Goal: Obtain resource: Download file/media

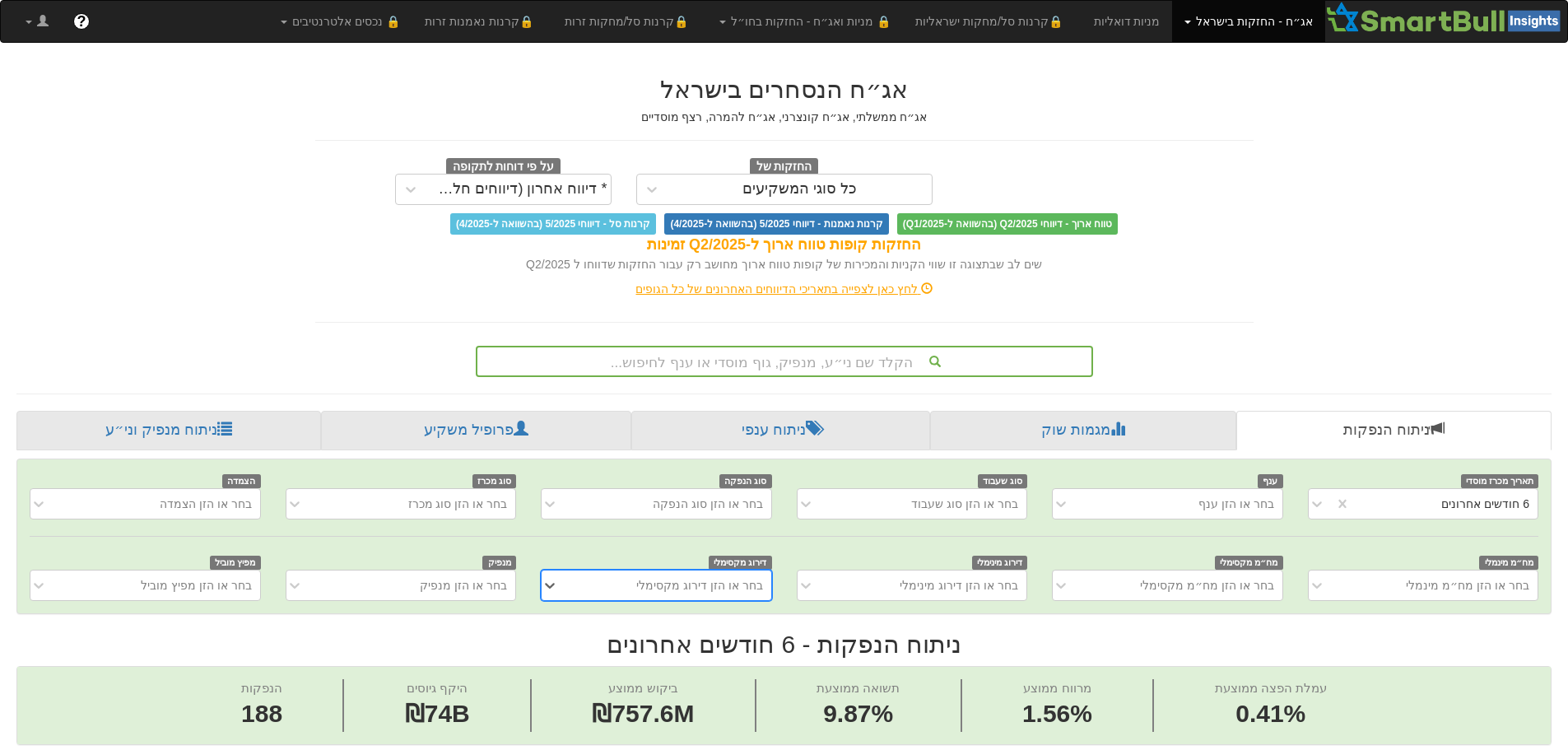
scroll to position [0, 3000]
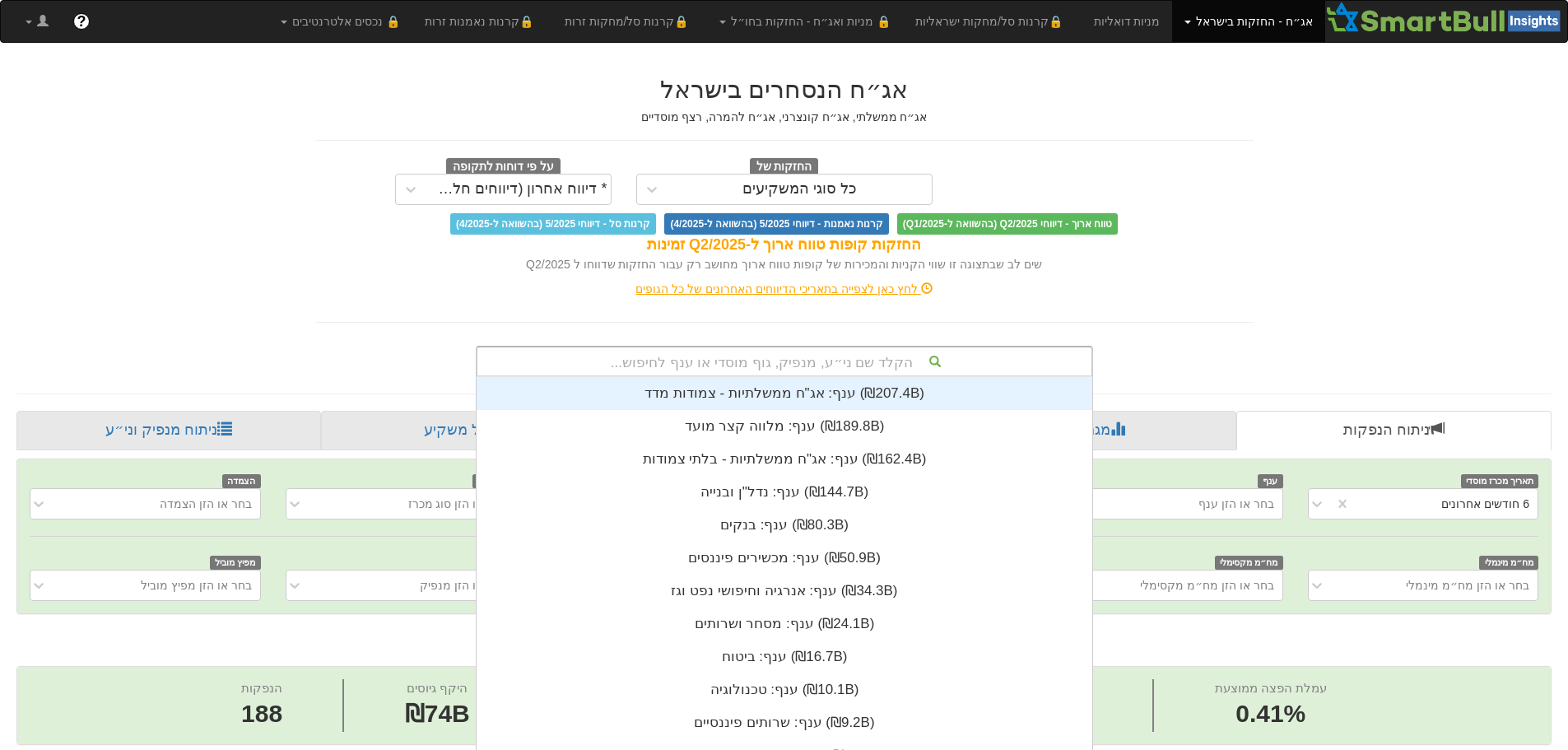
click at [817, 367] on div "הקלד שם ני״ע, מנפיק, גוף מוסדי או ענף לחיפוש... ענף: ‏אג"ח ממשלתיות - צמודות מד…" at bounding box center [784, 361] width 618 height 31
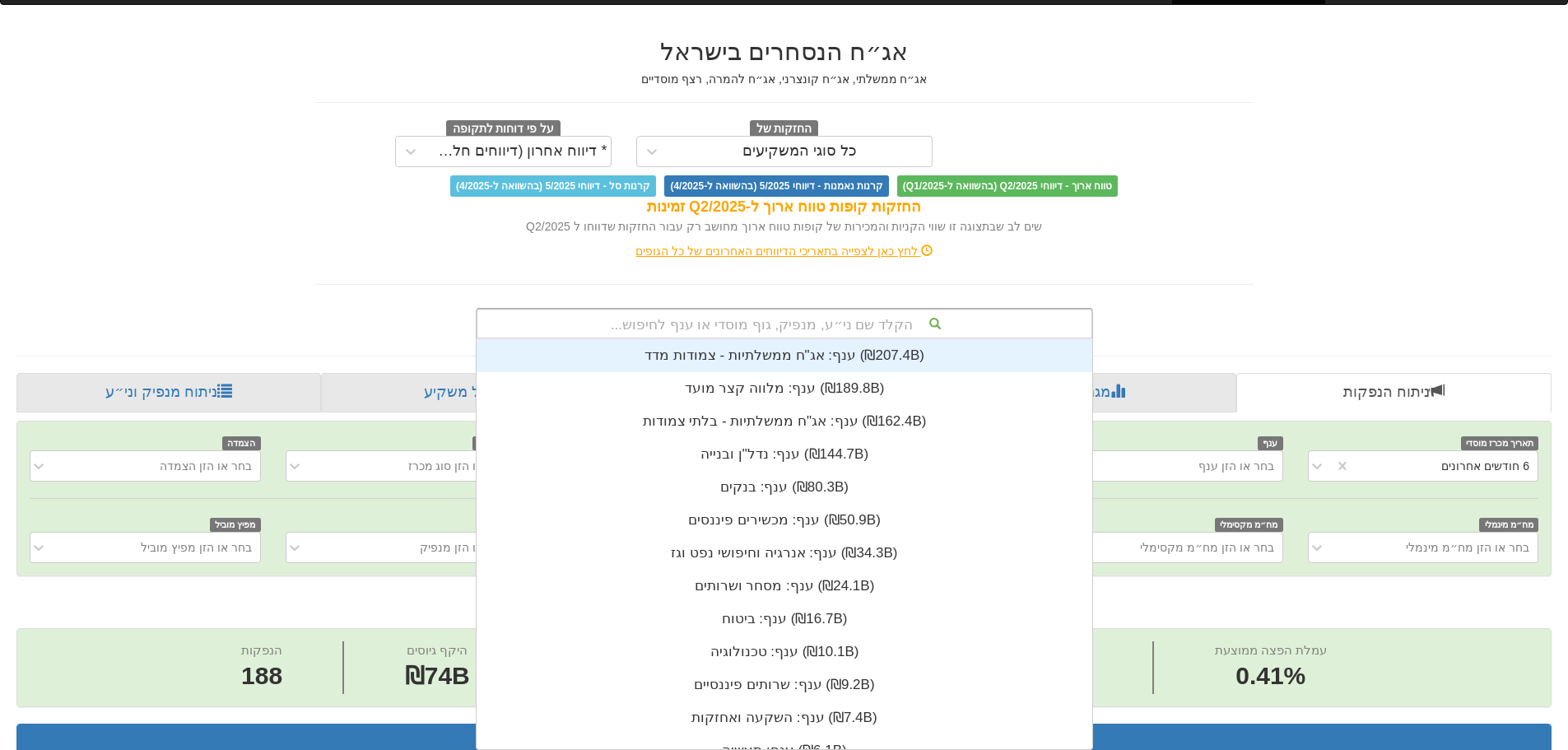
scroll to position [410, 0]
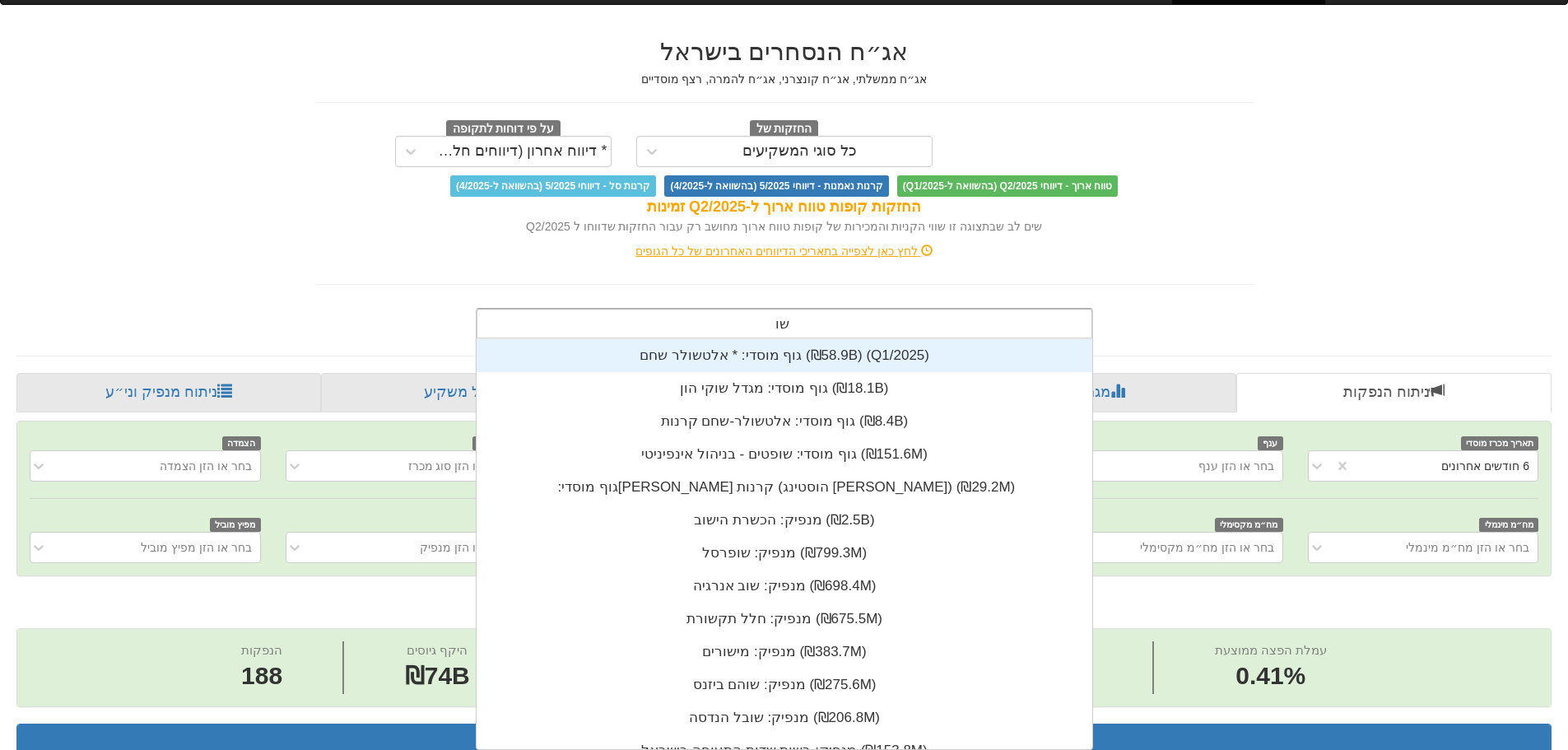
type input "שובל"
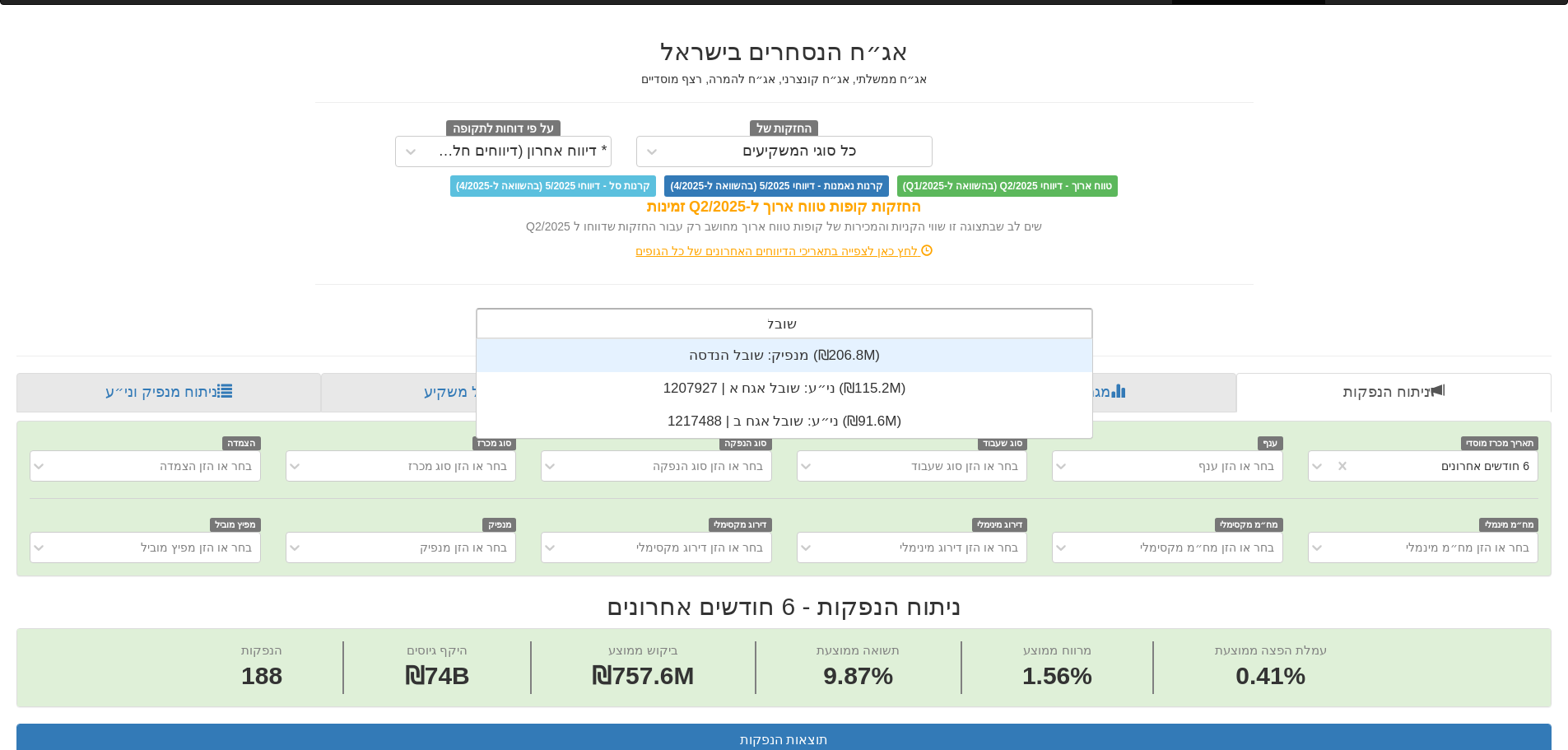
scroll to position [99, 0]
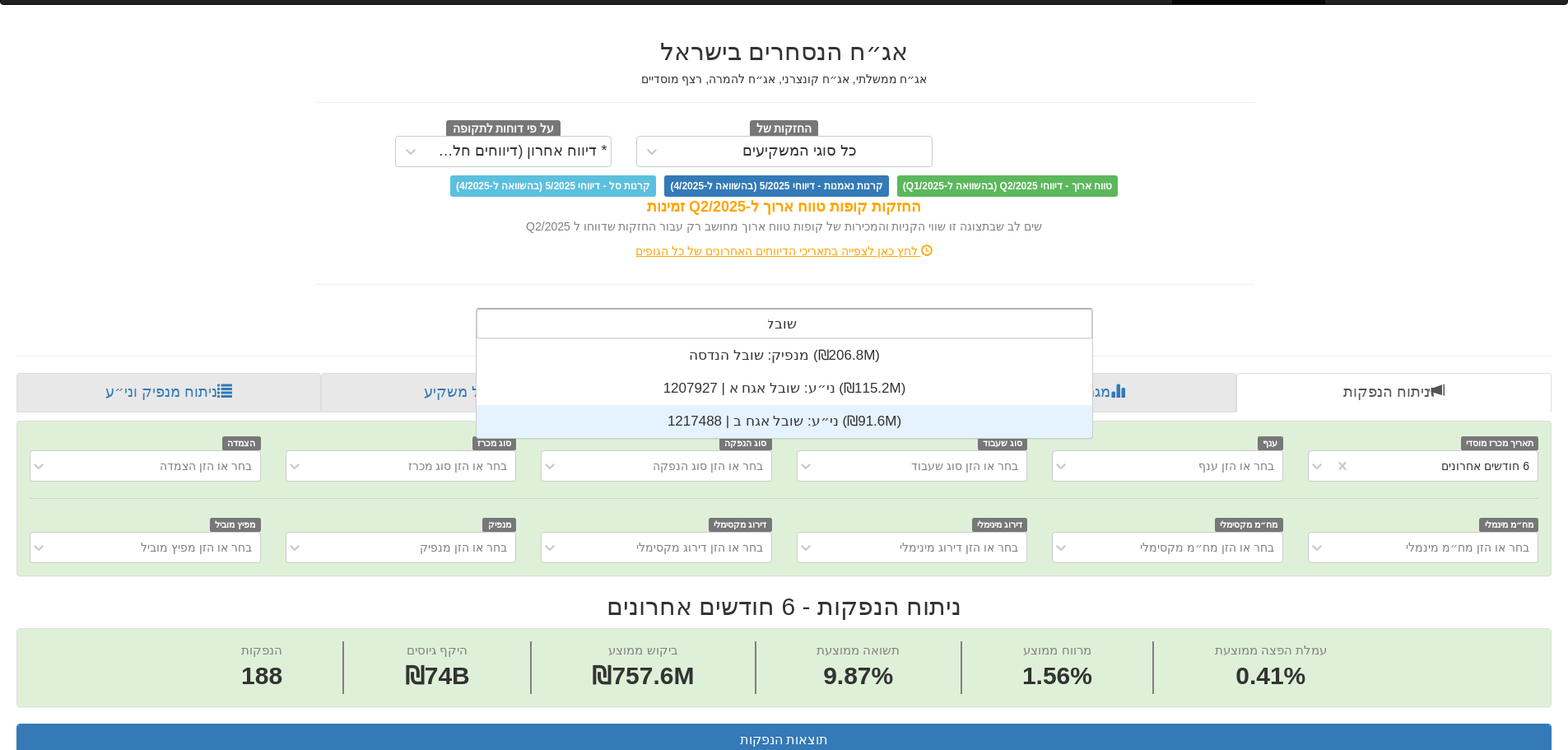
click at [809, 423] on div "ני״ע: ‏שובל אגח ב | 1217488 ‎(₪91.6M)‎" at bounding box center [784, 421] width 616 height 33
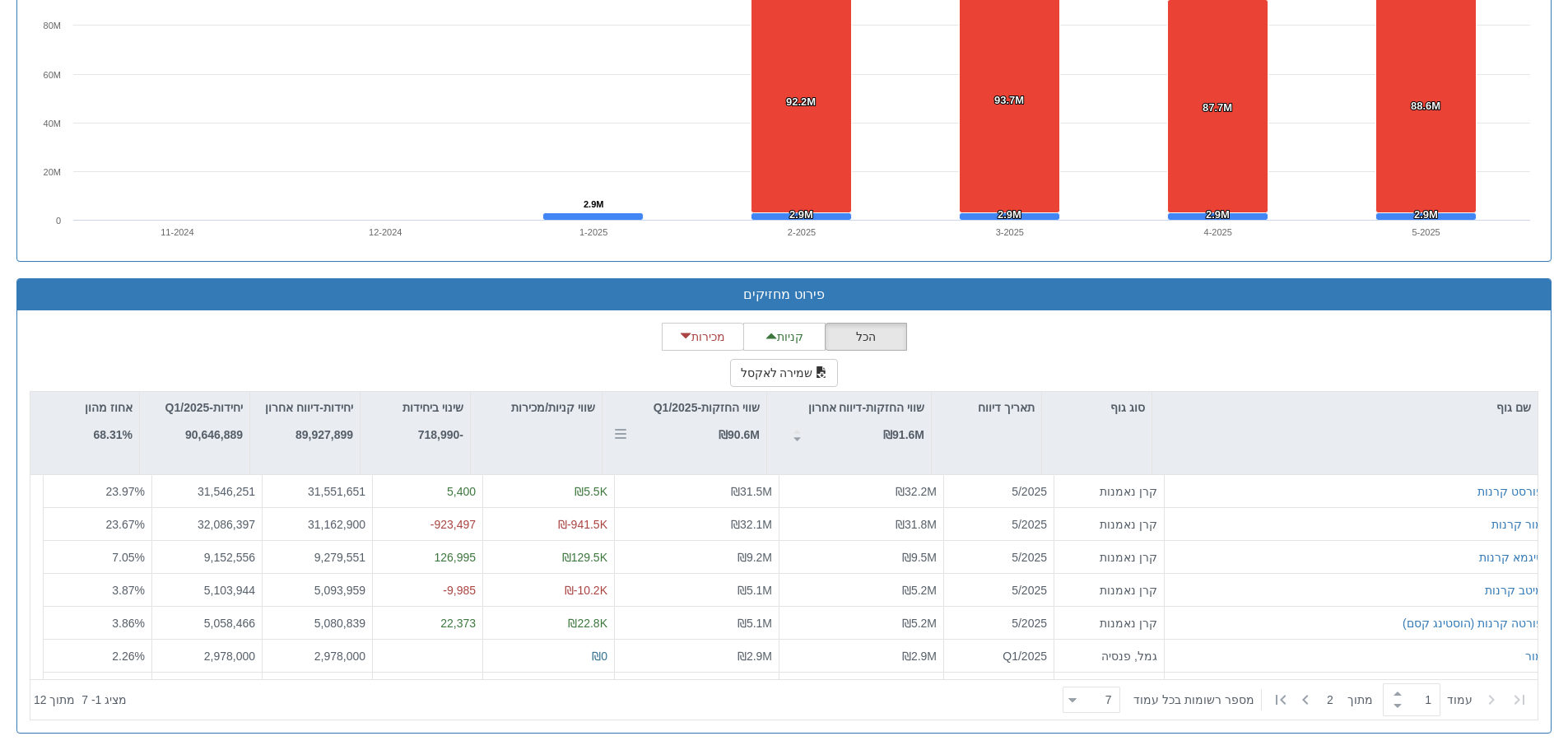
scroll to position [1255, 0]
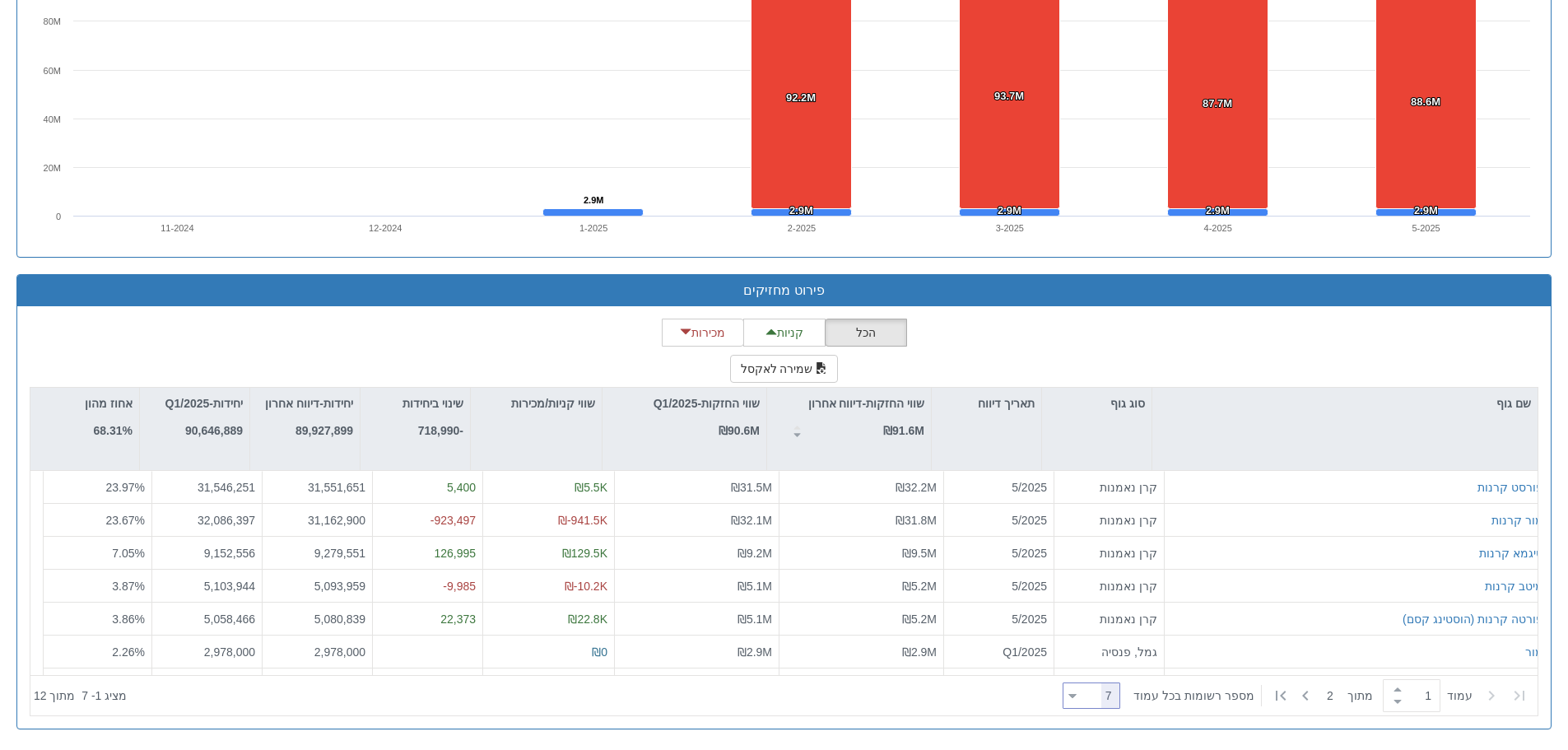
click at [1076, 700] on div at bounding box center [1073, 695] width 8 height 22
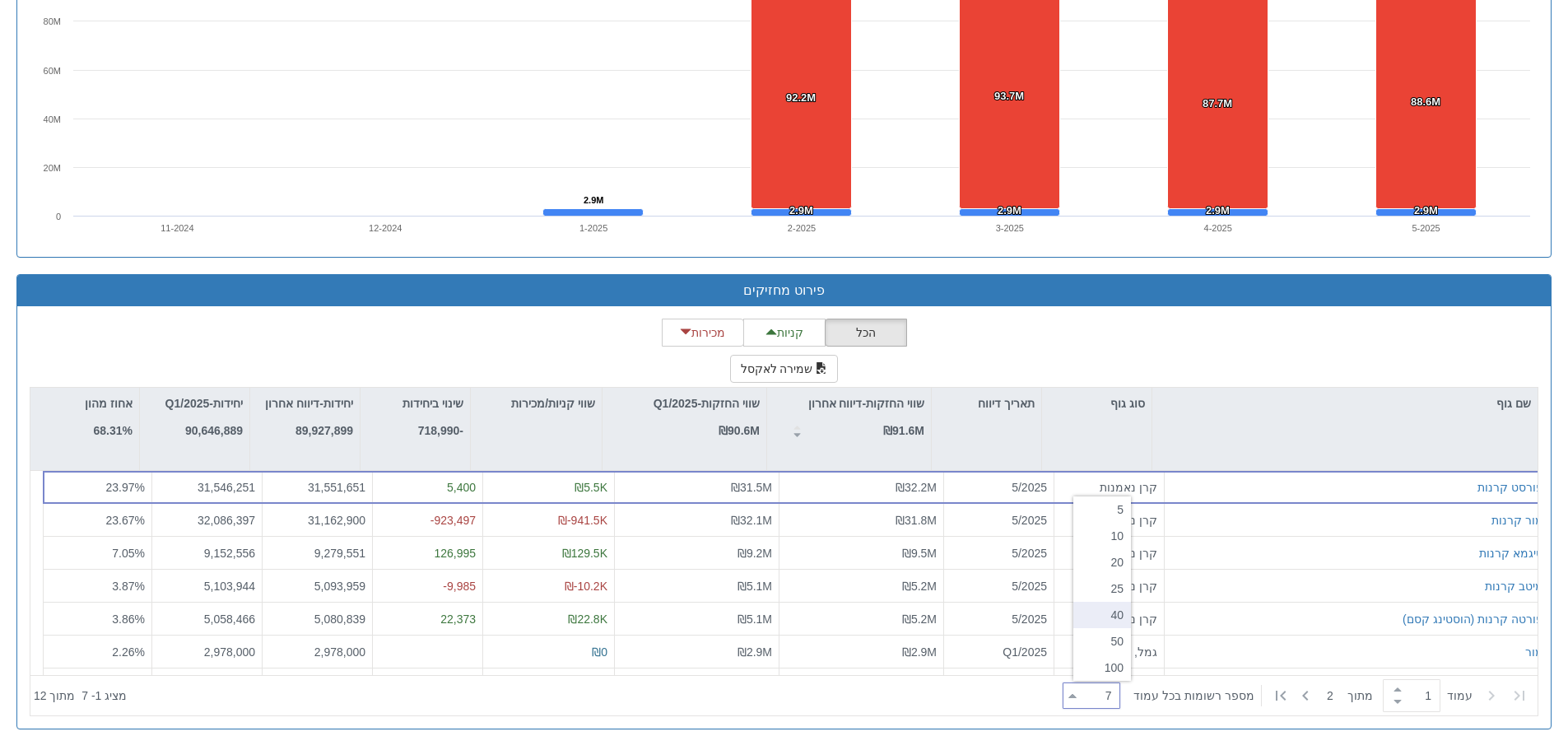
click at [1093, 604] on div "40" at bounding box center [1102, 615] width 57 height 26
type input "40"
click at [782, 362] on button "שמירה לאקסל" at bounding box center [784, 369] width 108 height 28
